Goal: Go to known website: Access a specific website the user already knows

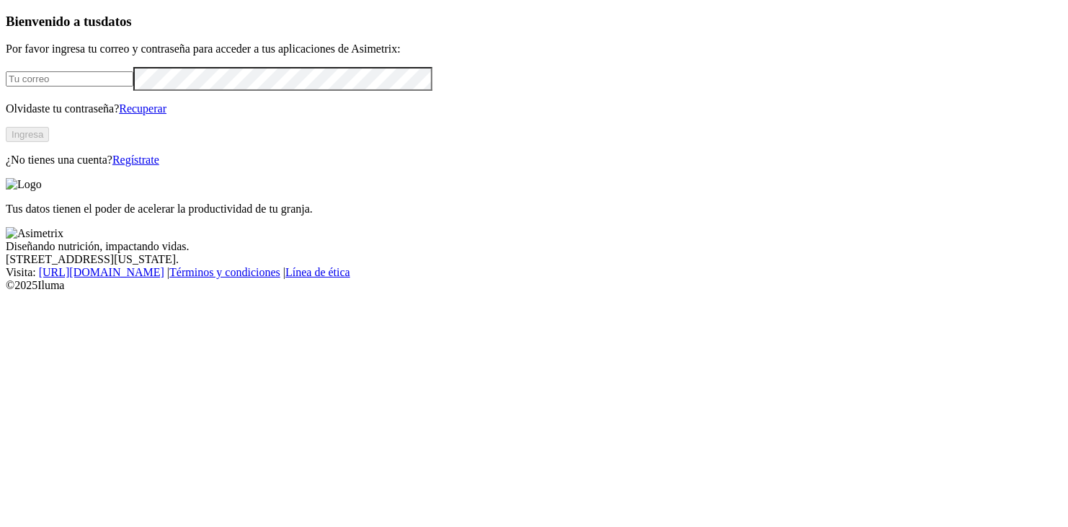
click at [92, 86] on input "email" at bounding box center [70, 78] width 128 height 15
type input "[EMAIL_ADDRESS][DOMAIN_NAME]"
click at [49, 142] on button "Ingresa" at bounding box center [27, 134] width 43 height 15
